Goal: Task Accomplishment & Management: Use online tool/utility

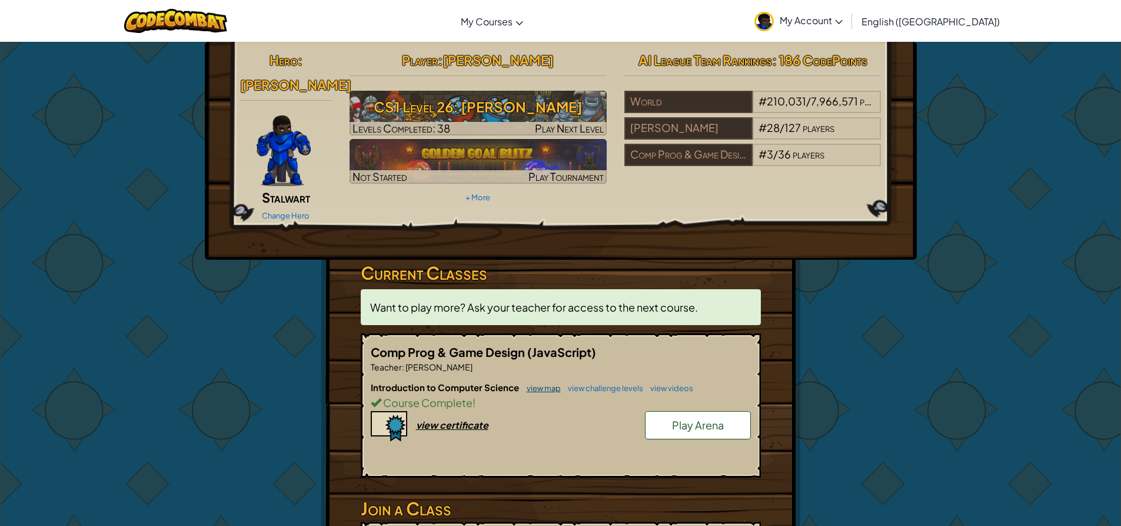
click at [533, 383] on link "view map" at bounding box center [541, 387] width 40 height 9
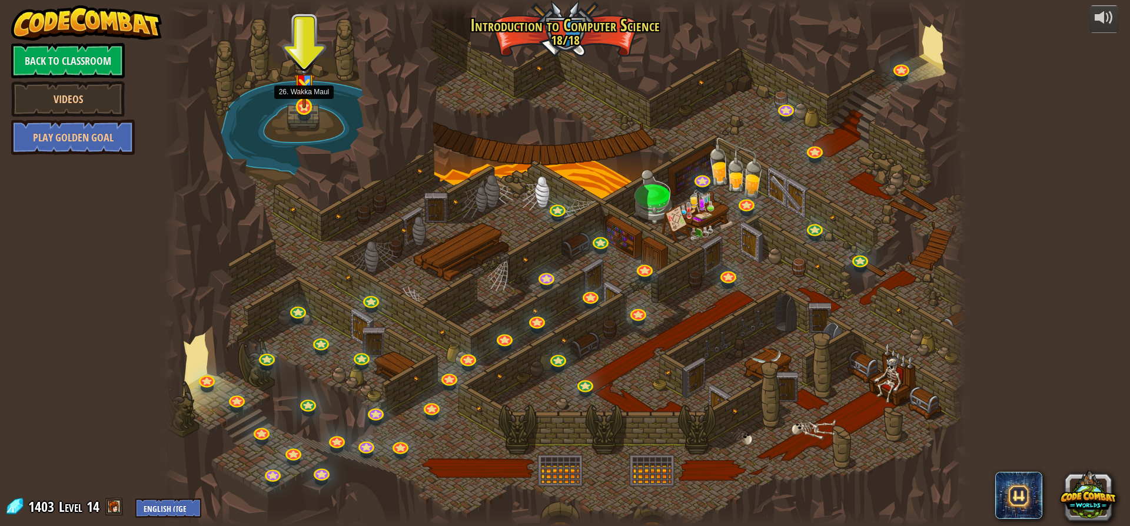
click at [314, 94] on img at bounding box center [304, 80] width 21 height 56
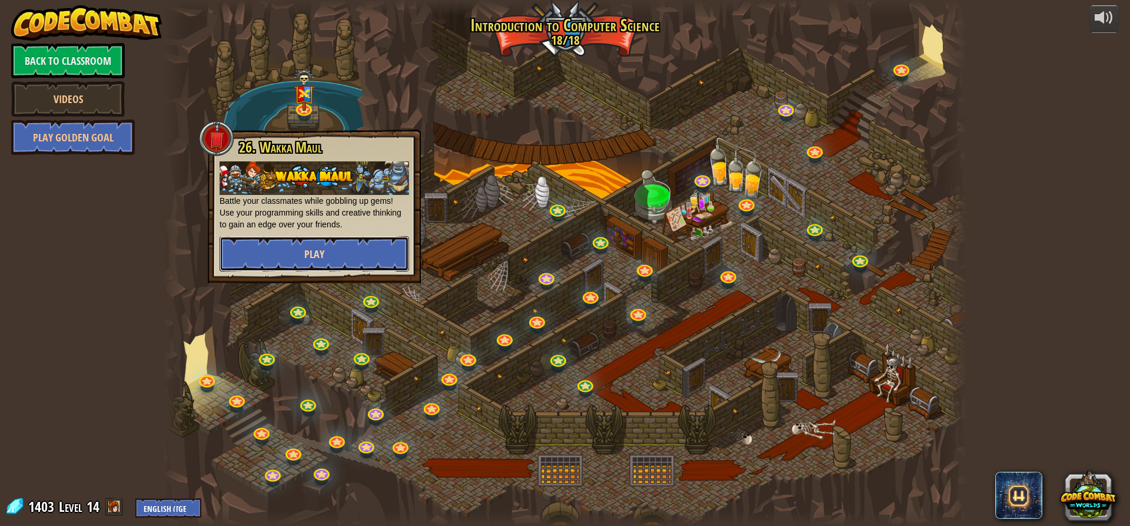
click at [365, 252] on button "Play" at bounding box center [315, 253] width 190 height 35
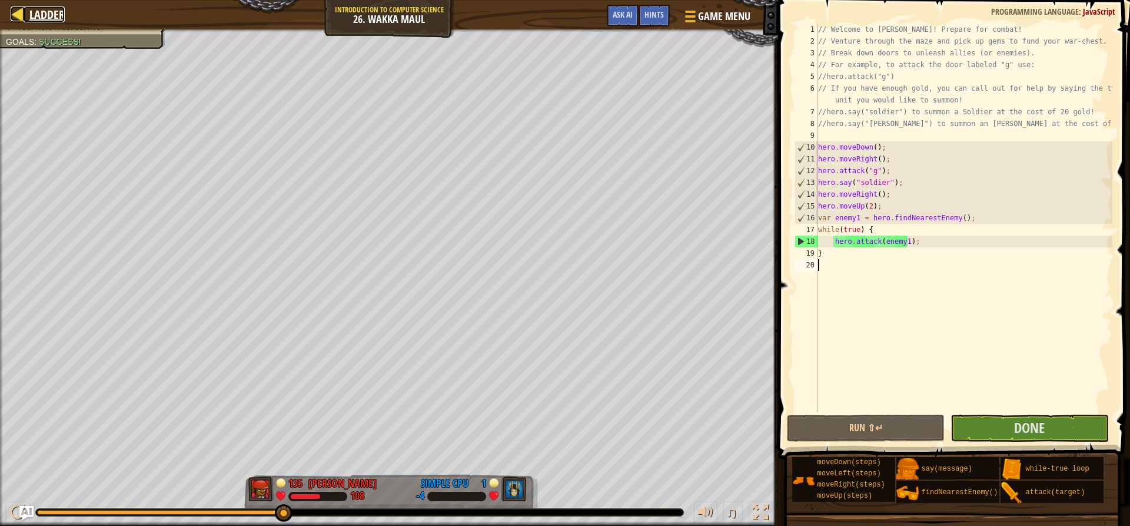
click at [53, 14] on span "Ladder" at bounding box center [46, 14] width 35 height 16
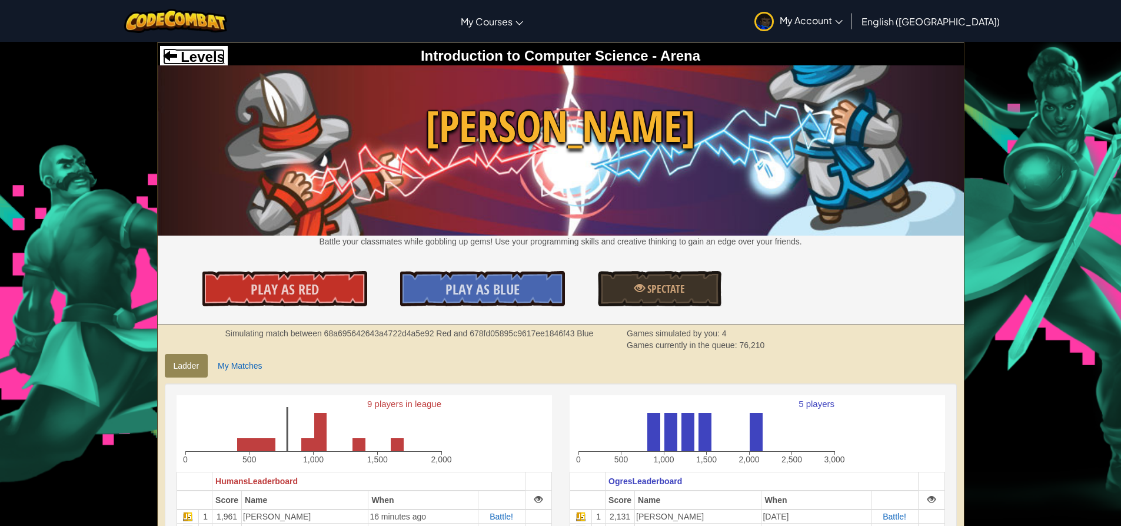
click at [191, 58] on span "Levels" at bounding box center [201, 57] width 48 height 16
